Goal: Task Accomplishment & Management: Complete application form

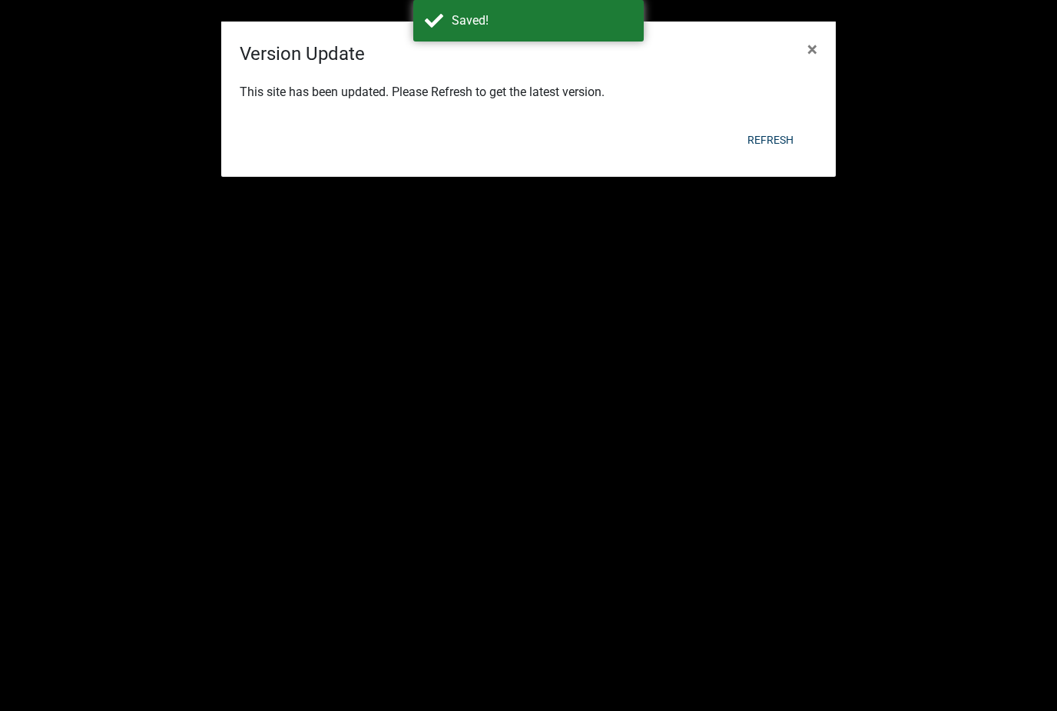
click at [771, 139] on button "Refresh" at bounding box center [770, 140] width 71 height 28
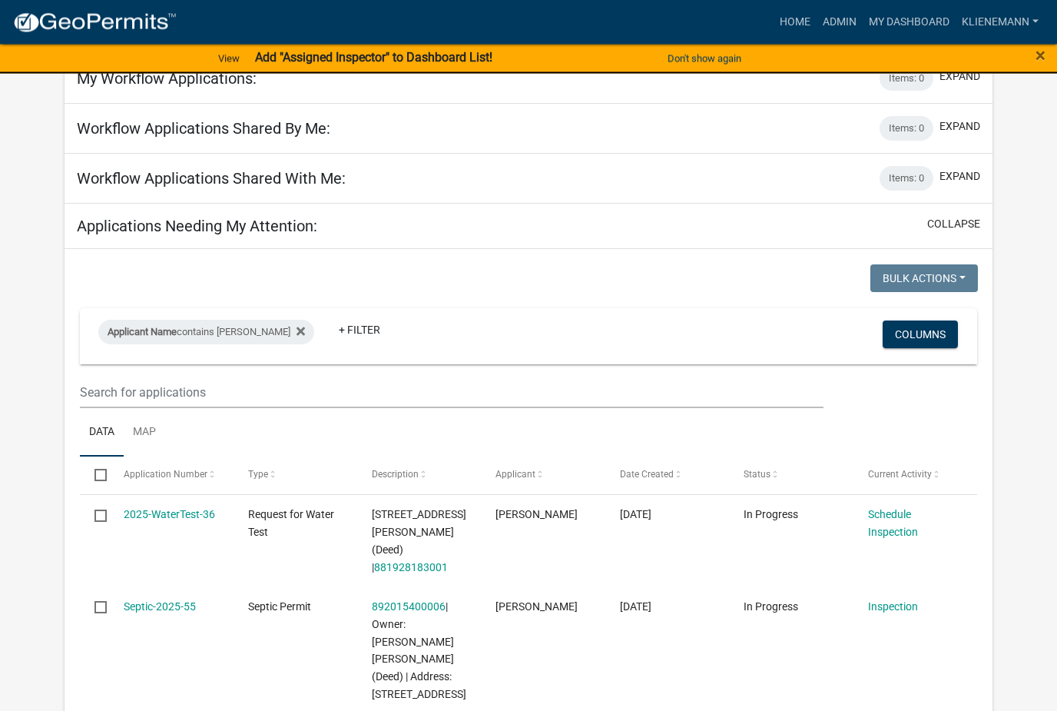
scroll to position [91, 0]
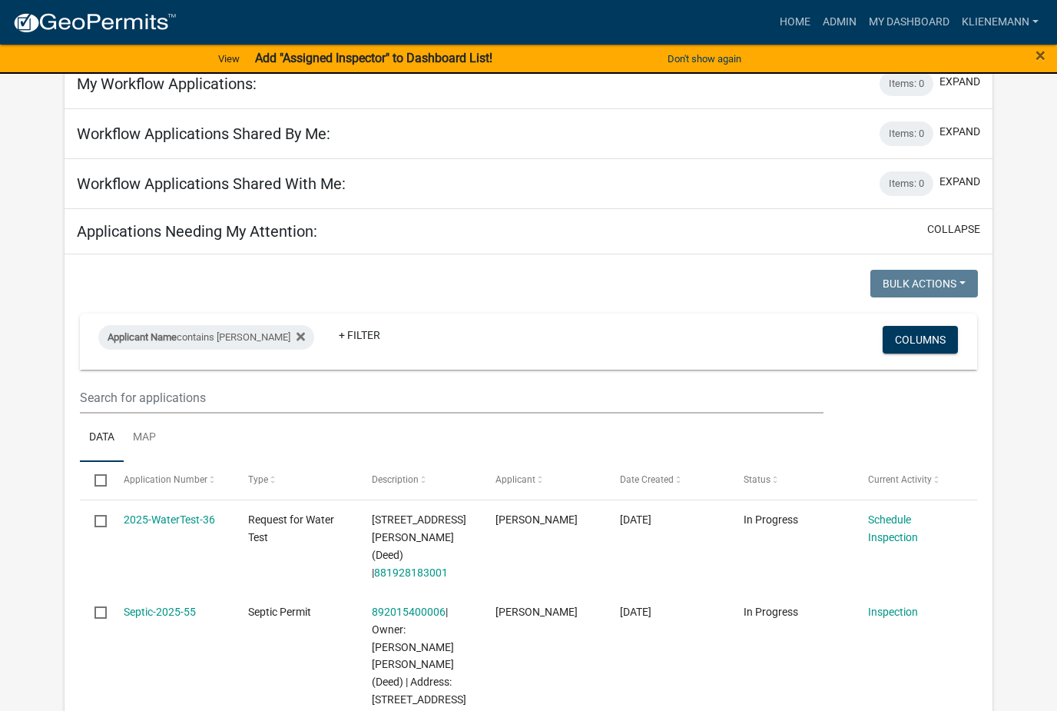
click at [297, 337] on icon at bounding box center [301, 336] width 8 height 8
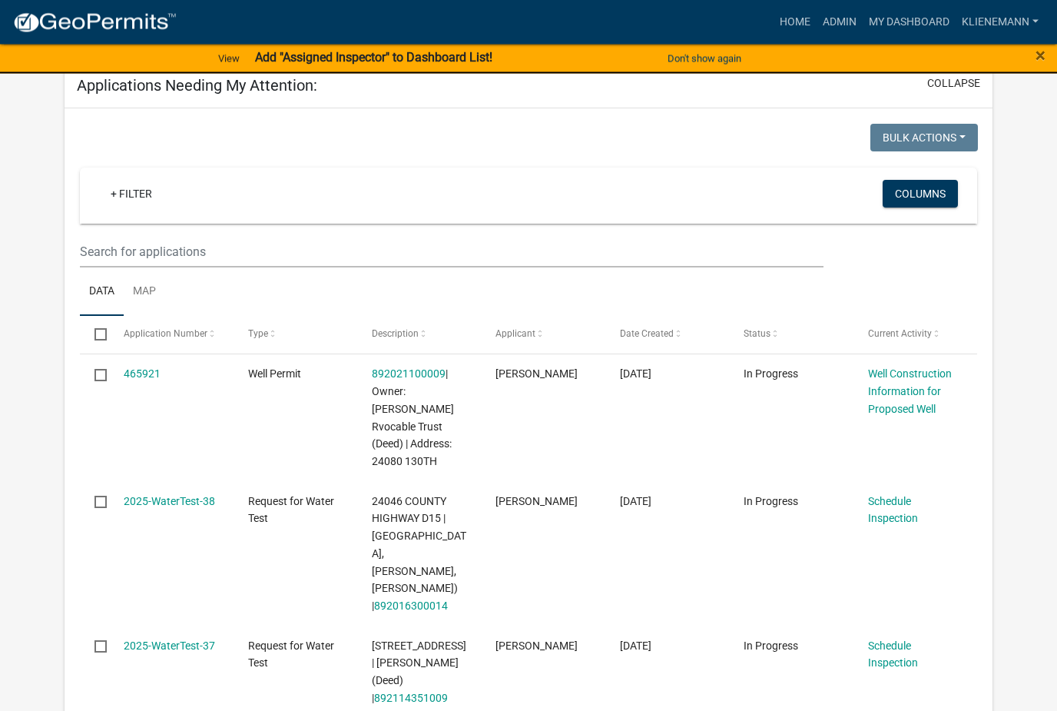
scroll to position [276, 0]
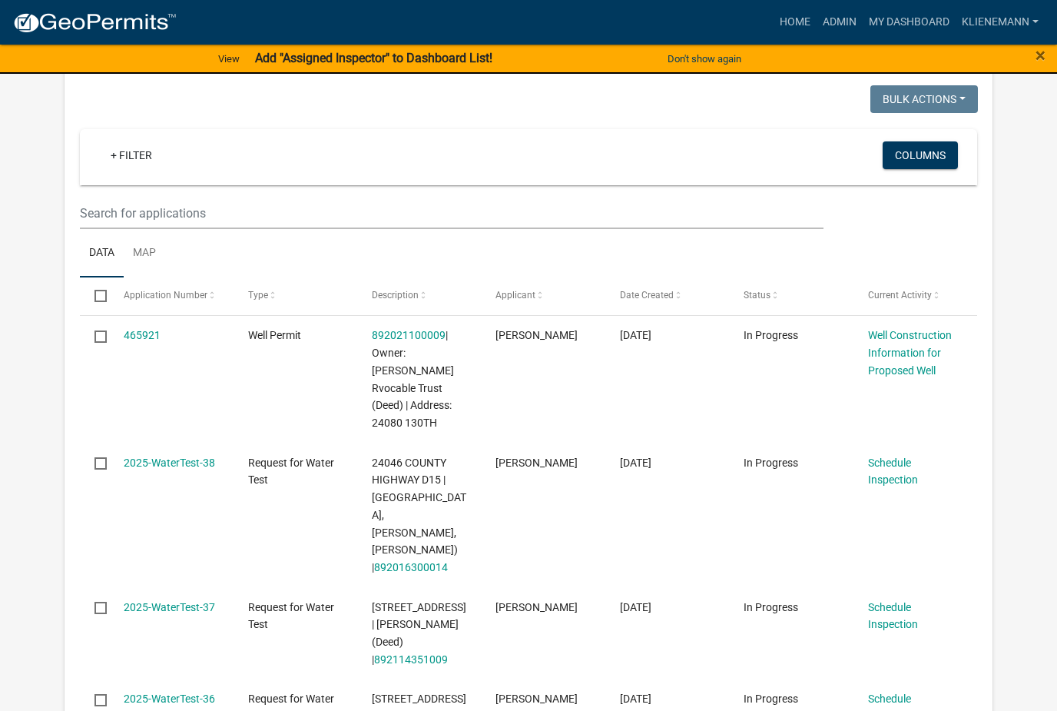
click at [159, 340] on link "465921" at bounding box center [142, 335] width 37 height 12
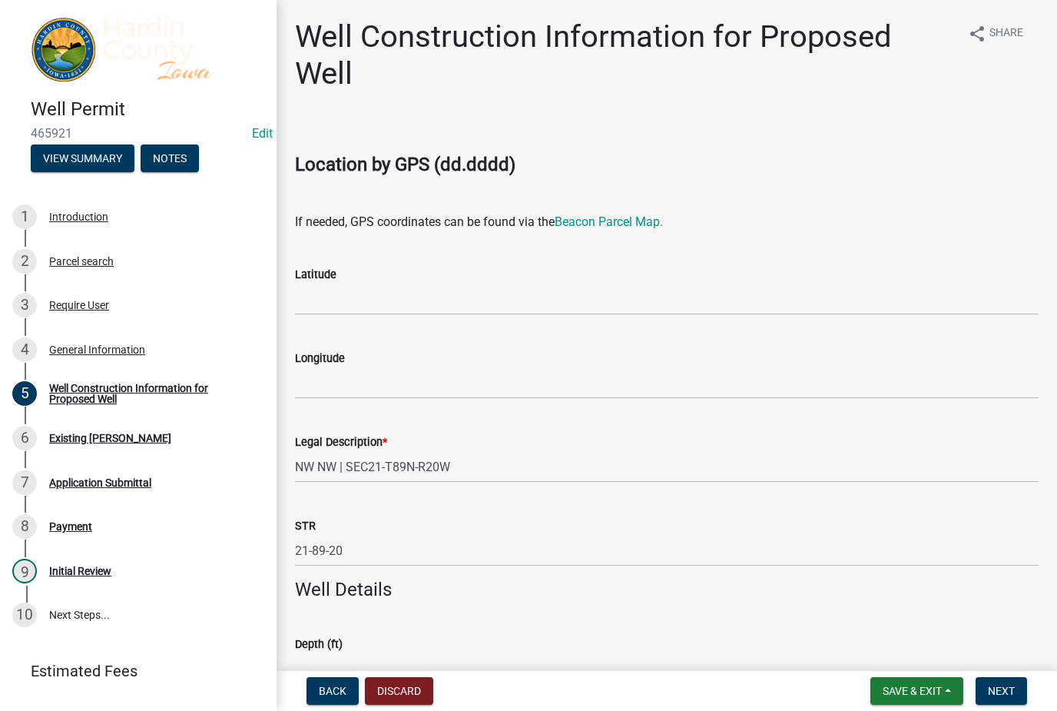
click at [641, 220] on link "Beacon Parcel Map." at bounding box center [609, 221] width 108 height 15
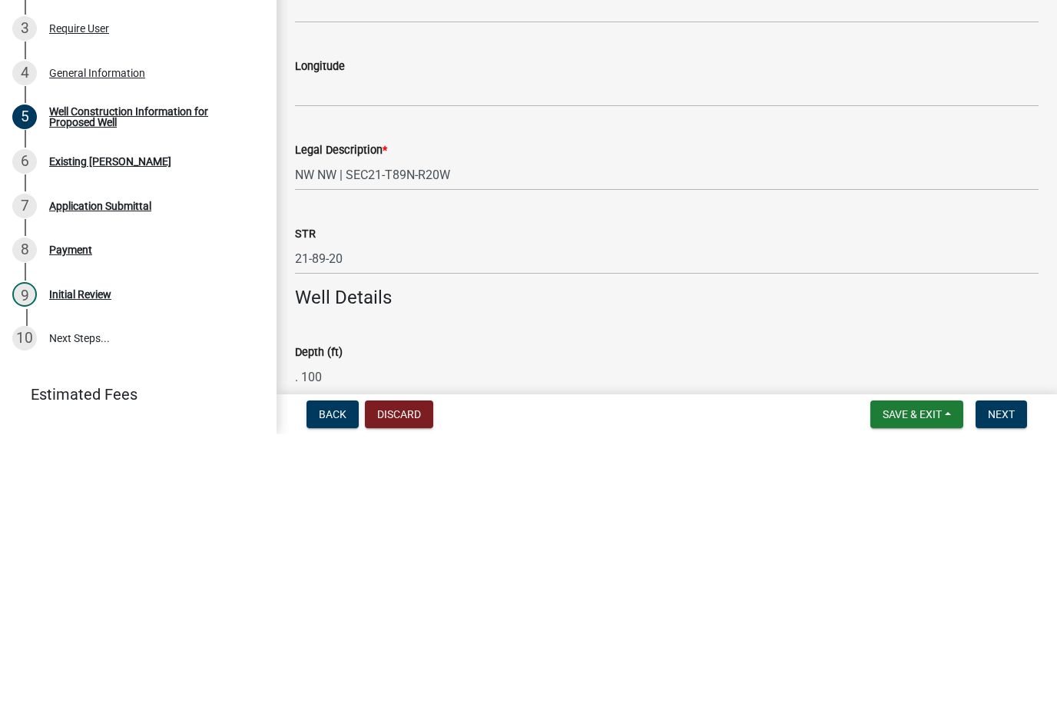
scroll to position [163, 0]
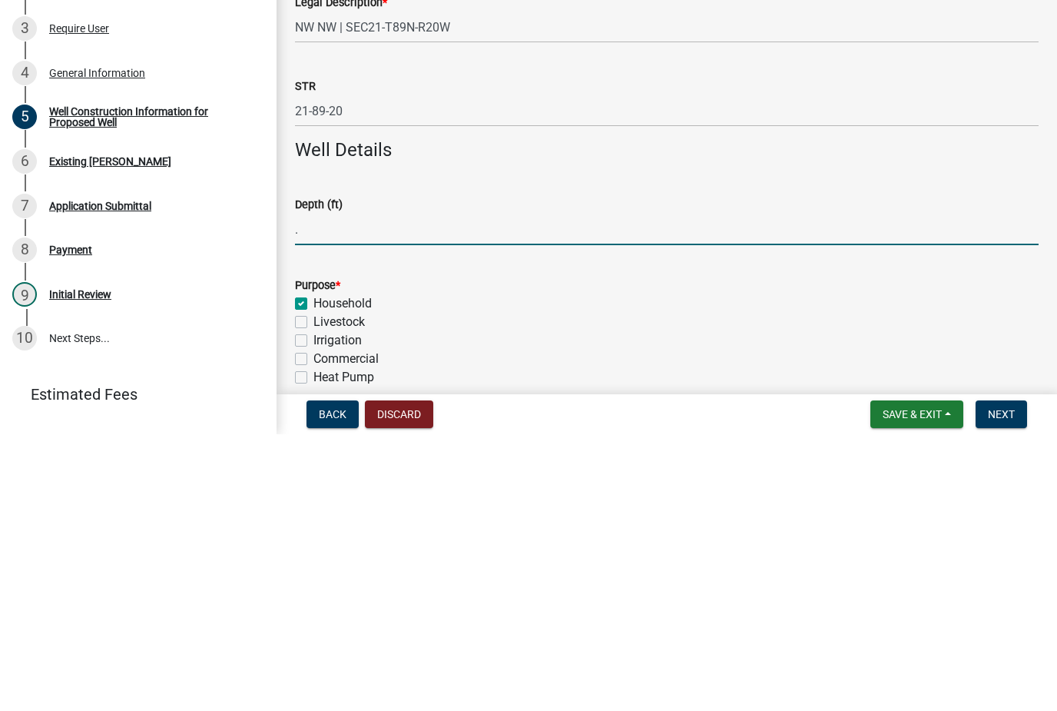
type input "."
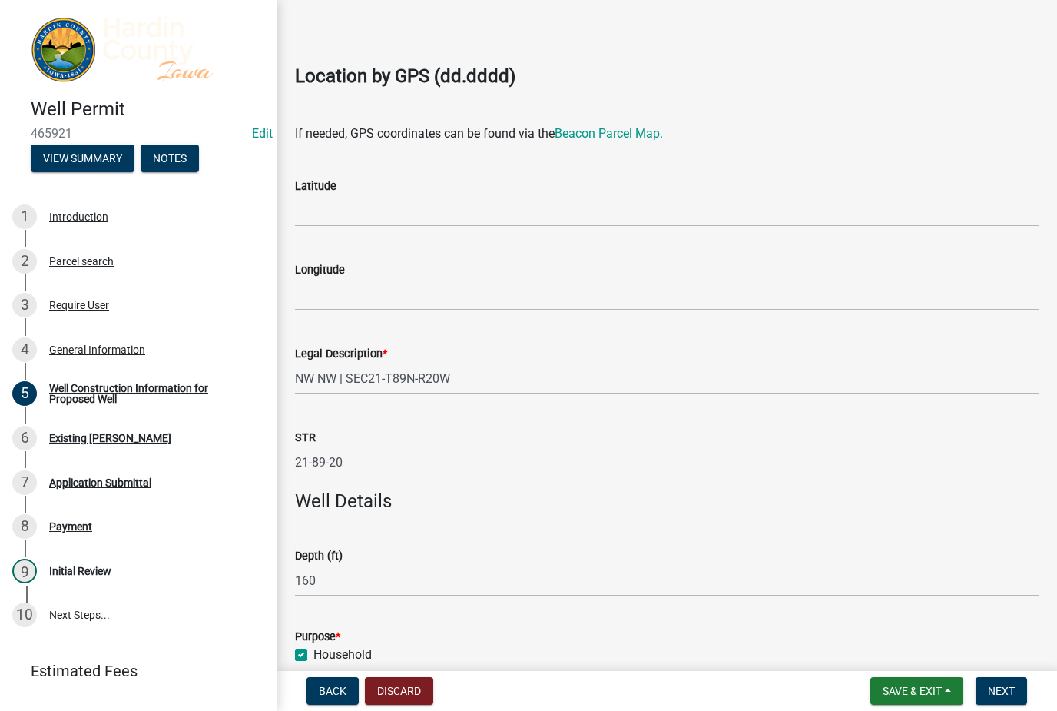
scroll to position [84, 0]
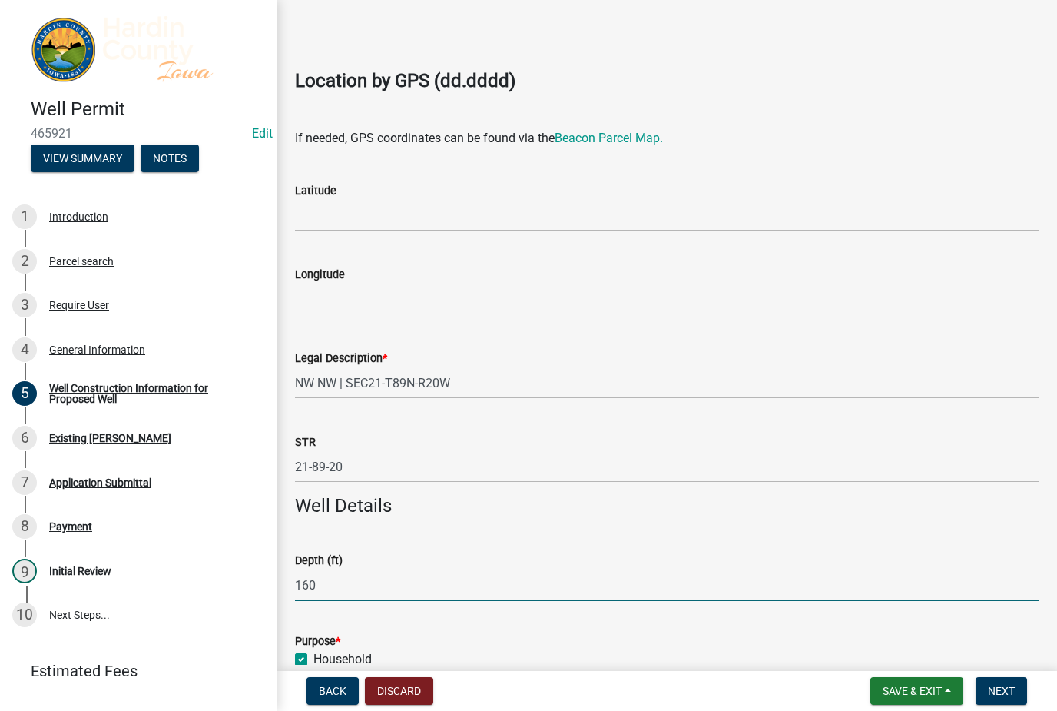
type input "160"
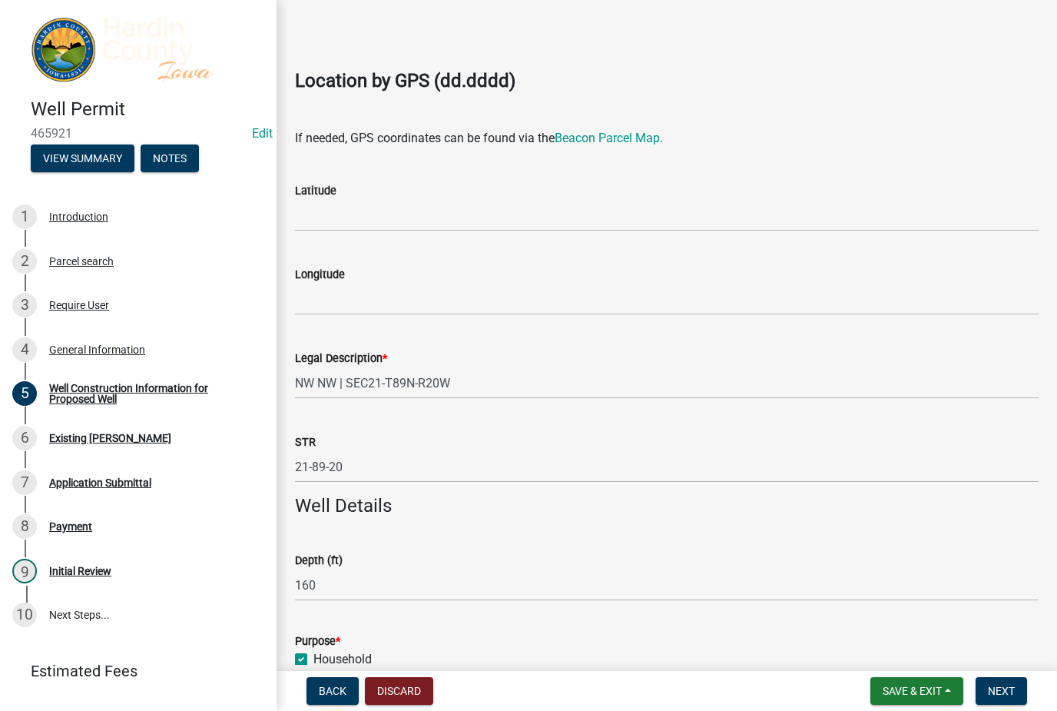
click at [406, 191] on div "Latitude" at bounding box center [667, 190] width 744 height 18
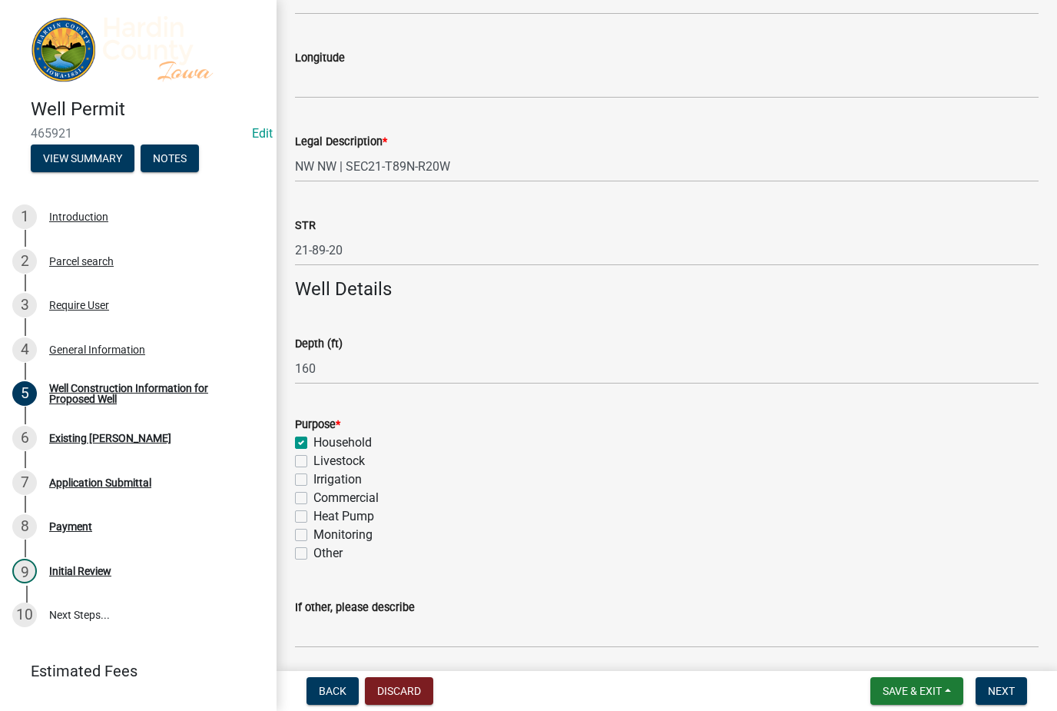
scroll to position [323, 0]
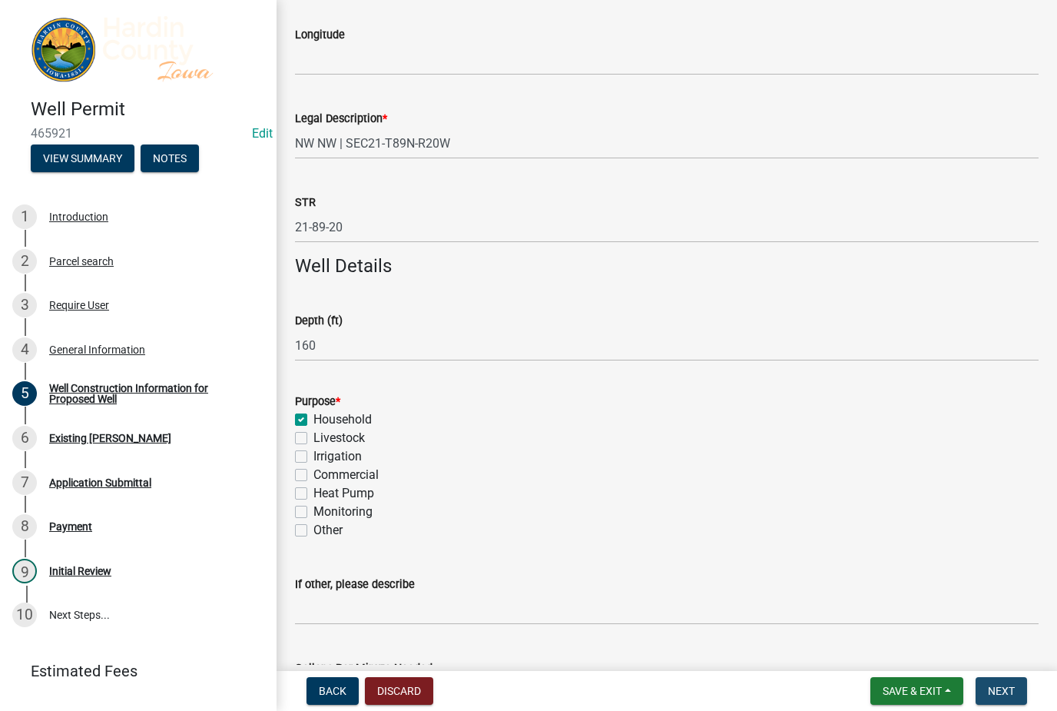
click at [1000, 695] on span "Next" at bounding box center [1001, 690] width 27 height 12
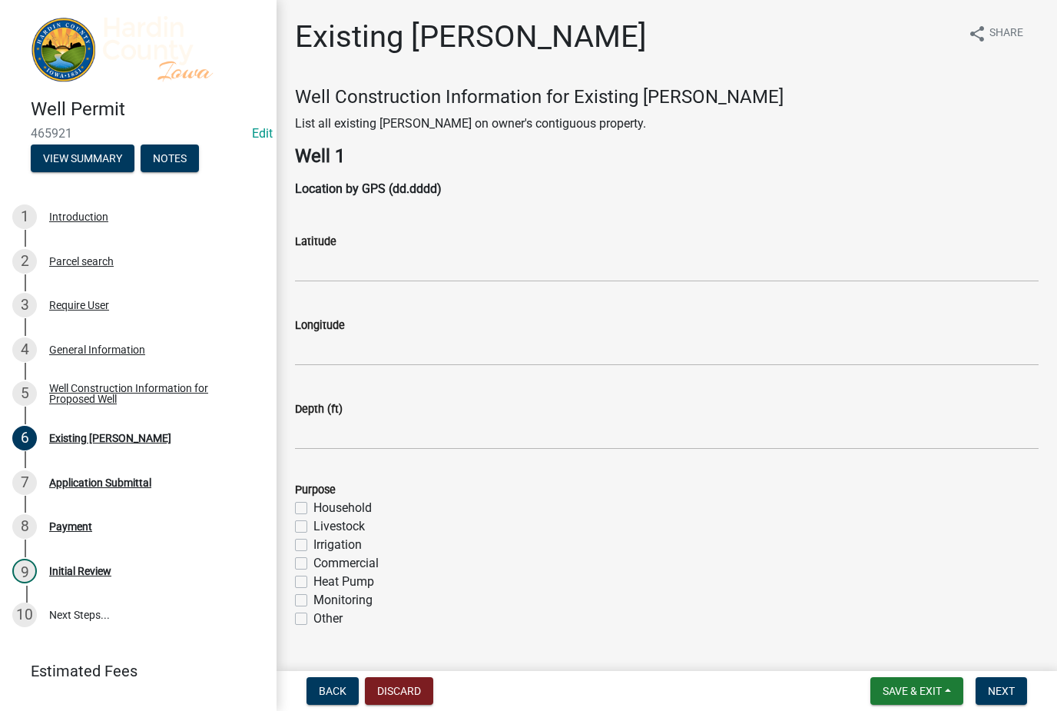
scroll to position [0, 0]
click at [1006, 686] on span "Next" at bounding box center [1001, 690] width 27 height 12
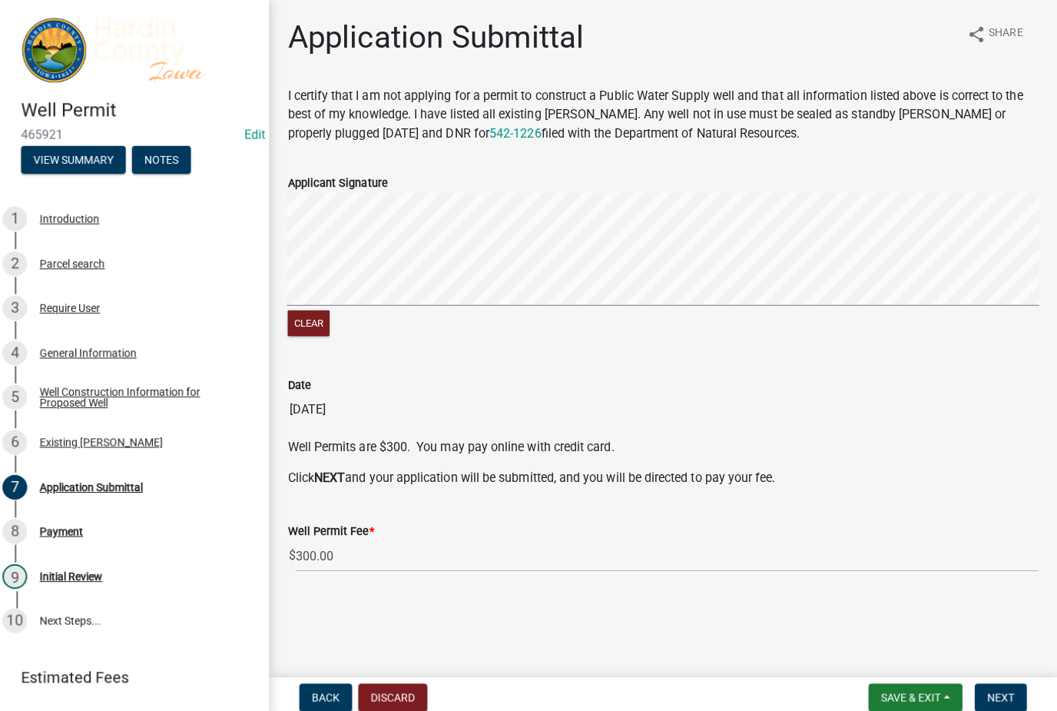
click at [585, 405] on input "08/19/2025" at bounding box center [667, 405] width 744 height 31
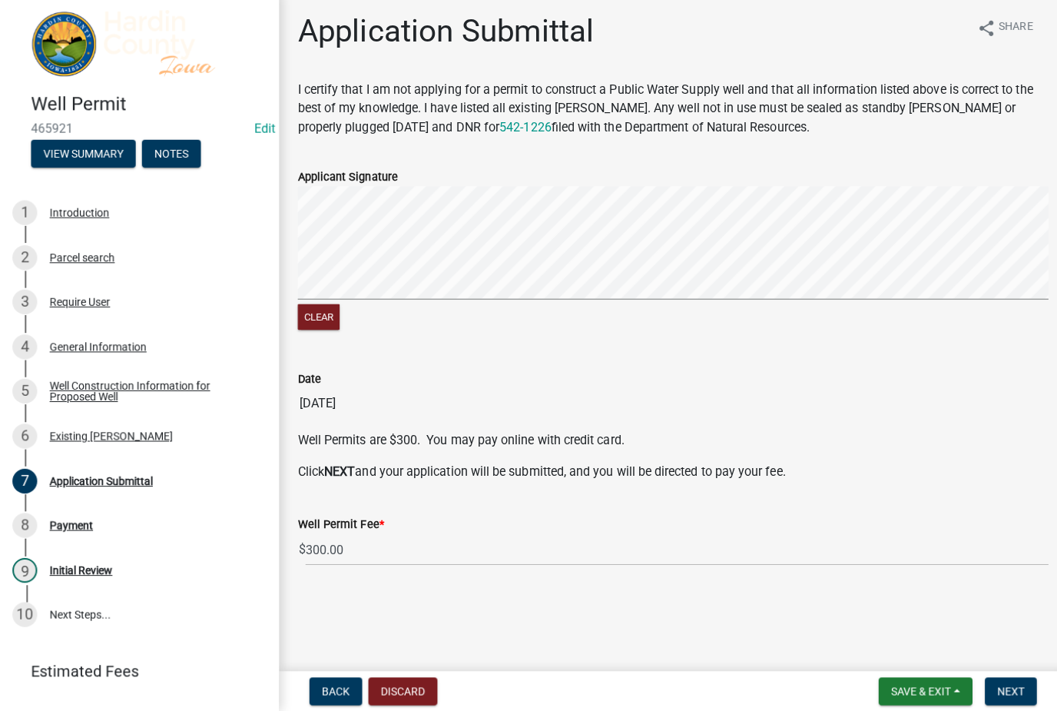
click at [327, 687] on span "Back" at bounding box center [333, 690] width 28 height 12
